Goal: Task Accomplishment & Management: Manage account settings

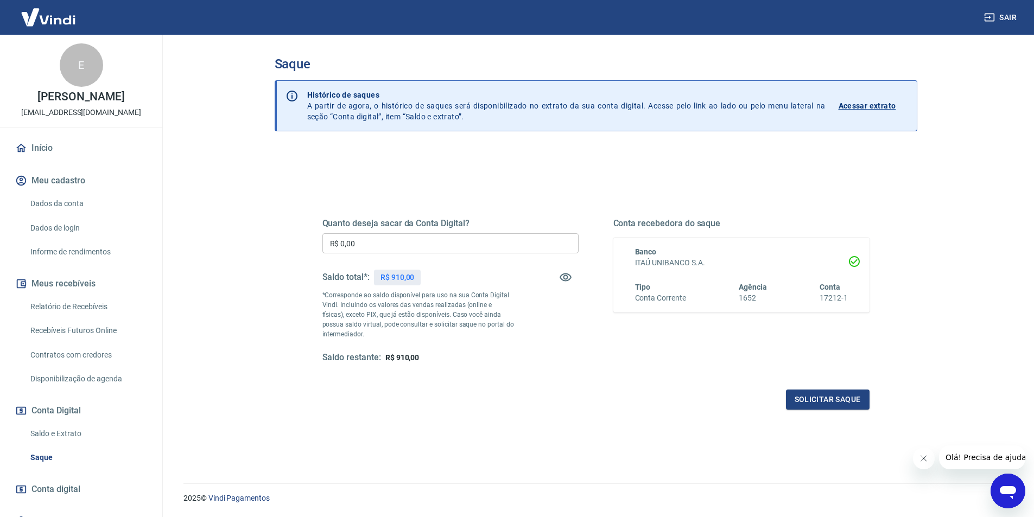
click at [60, 310] on link "Relatório de Recebíveis" at bounding box center [87, 307] width 123 height 22
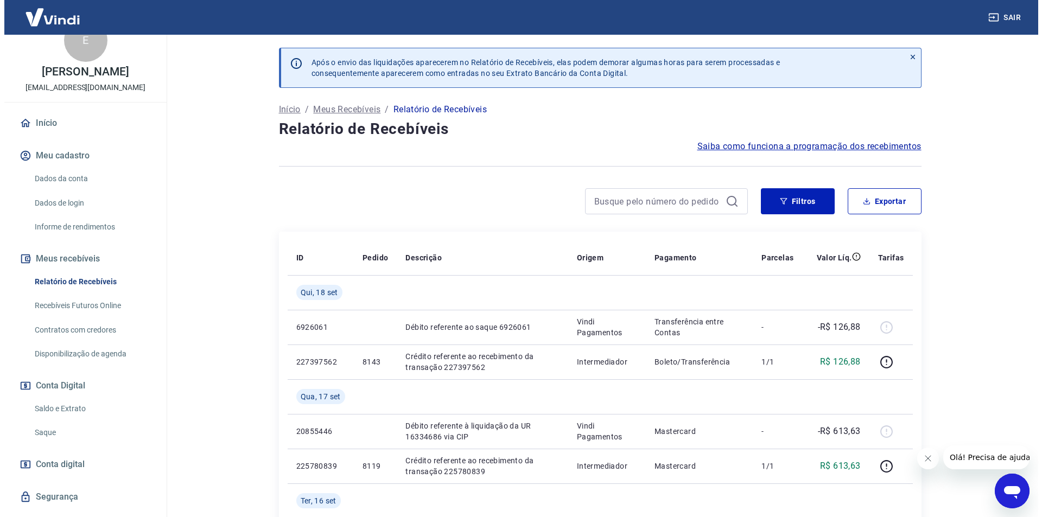
scroll to position [49, 0]
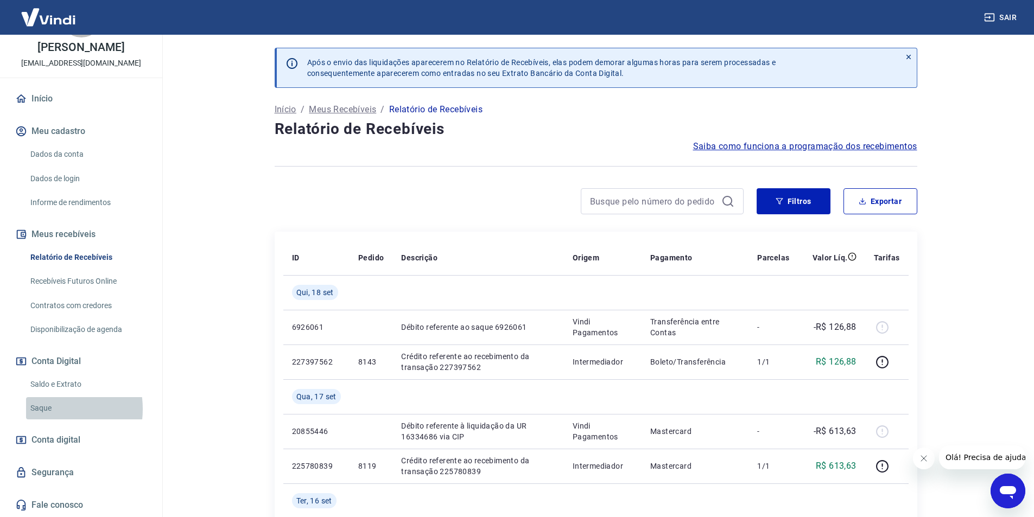
click at [48, 409] on link "Saque" at bounding box center [87, 408] width 123 height 22
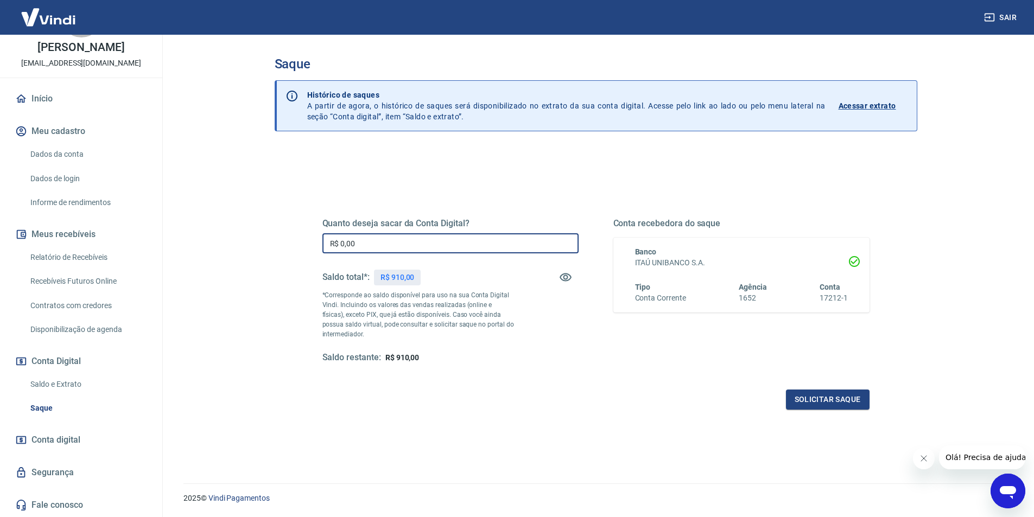
drag, startPoint x: 359, startPoint y: 245, endPoint x: 317, endPoint y: 241, distance: 42.6
click at [317, 241] on div "Quanto deseja sacar da Conta Digital? R$ 0,00 ​ Saldo total*: R$ 910,00 *Corres…" at bounding box center [595, 296] width 573 height 252
type input "R$ 910,00"
click at [847, 400] on button "Solicitar saque" at bounding box center [828, 400] width 84 height 20
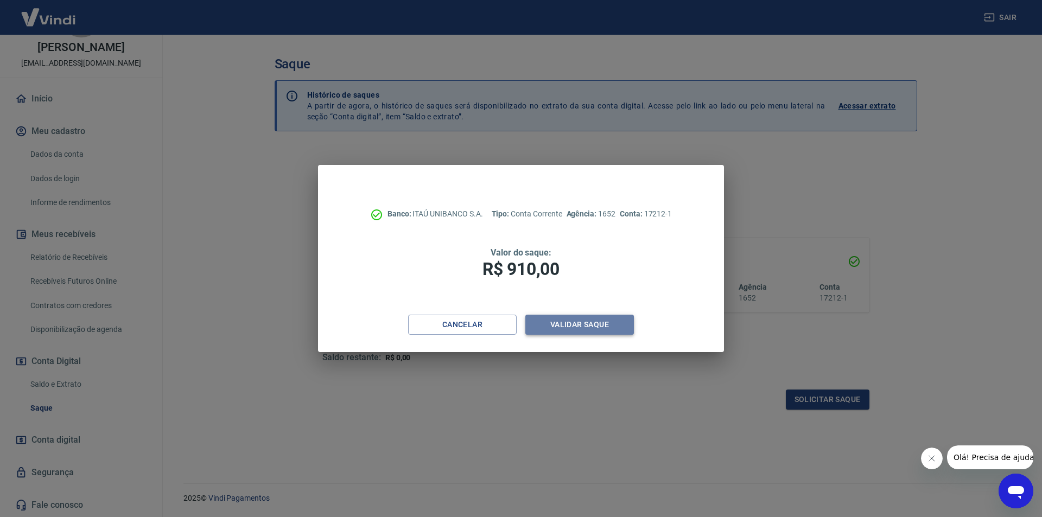
click at [564, 328] on button "Validar saque" at bounding box center [580, 325] width 109 height 20
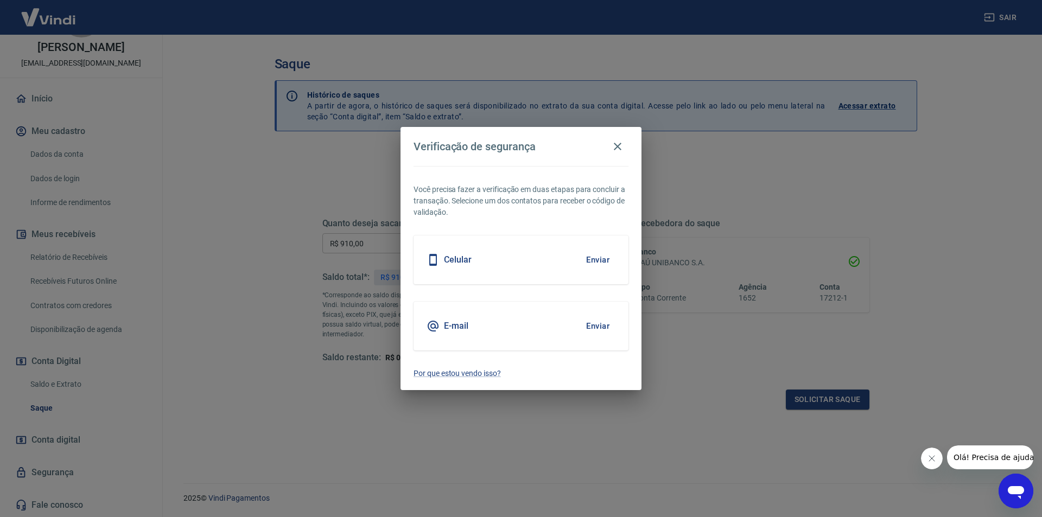
click at [596, 327] on button "Enviar" at bounding box center [597, 326] width 35 height 23
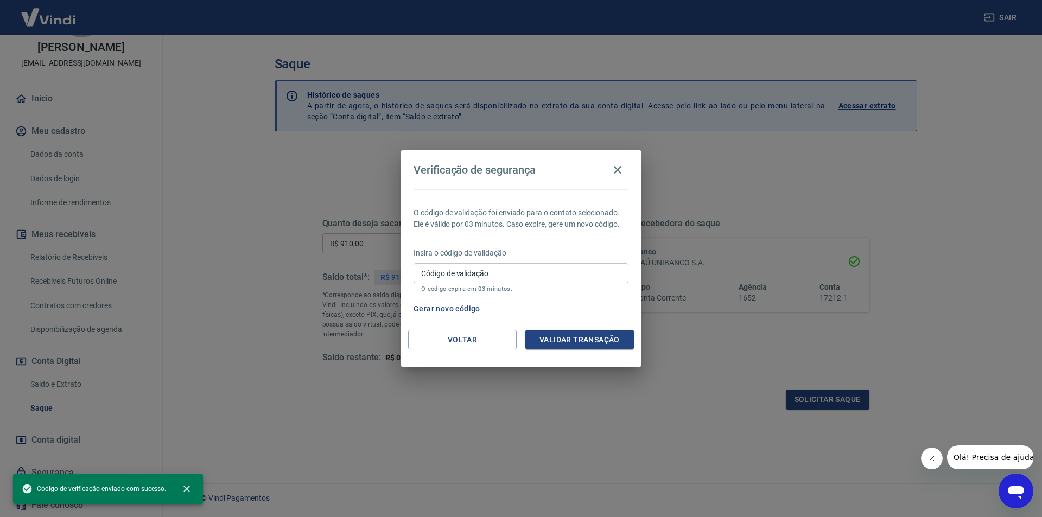
click at [439, 277] on input "Código de validação" at bounding box center [521, 273] width 215 height 20
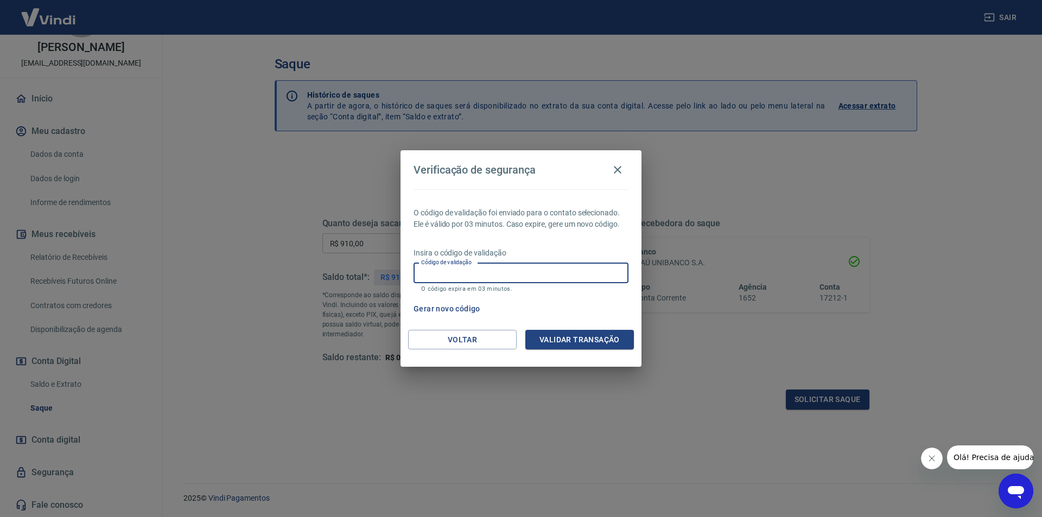
paste input "764234"
type input "764234"
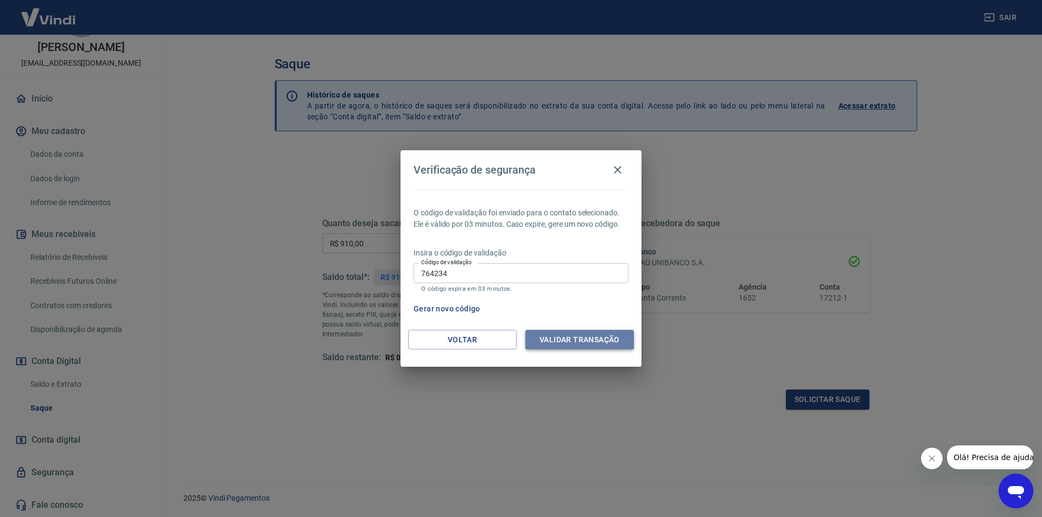
click at [564, 338] on button "Validar transação" at bounding box center [580, 340] width 109 height 20
